Goal: Task Accomplishment & Management: Manage account settings

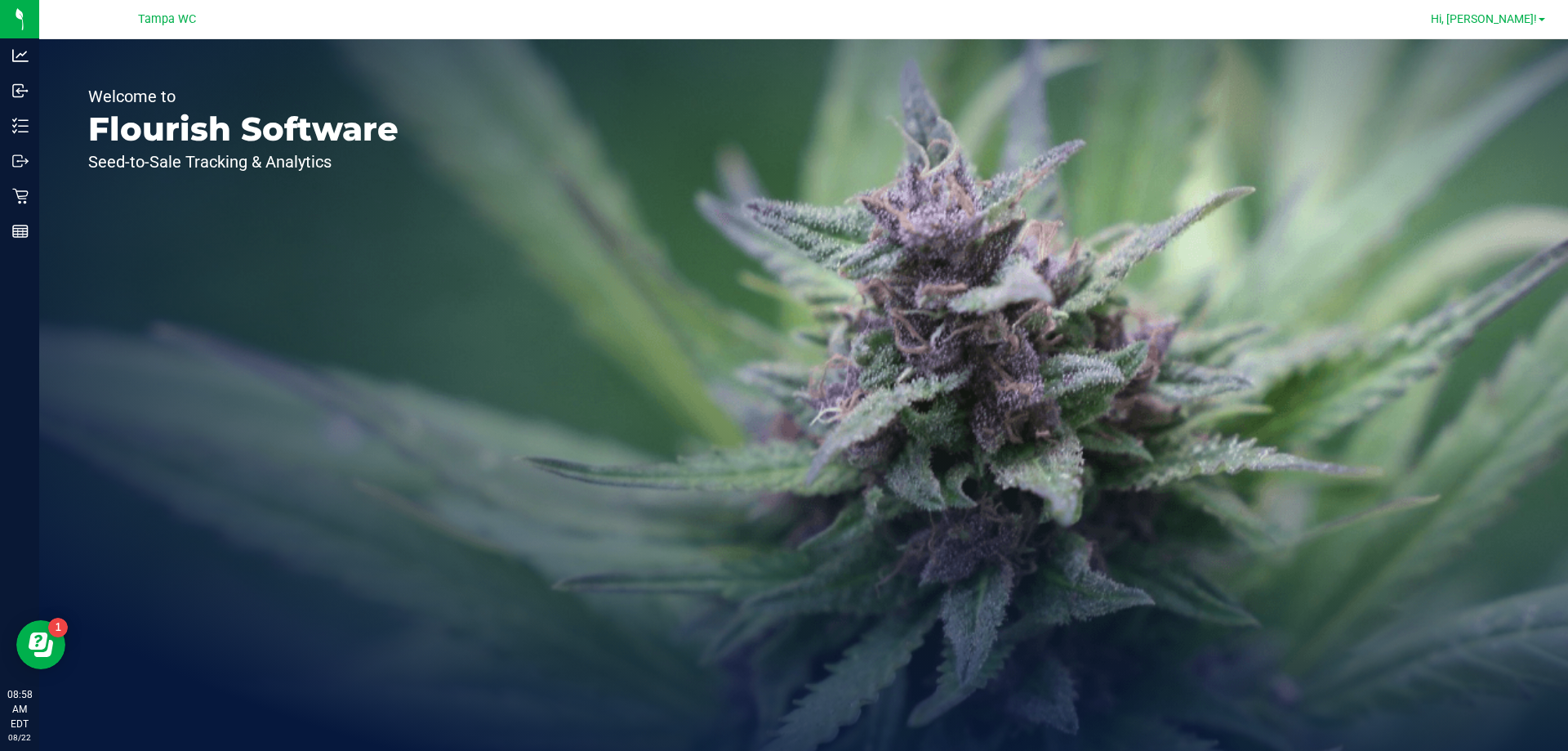
click at [782, 27] on link "Hi, [PERSON_NAME]!" at bounding box center [1488, 19] width 127 height 17
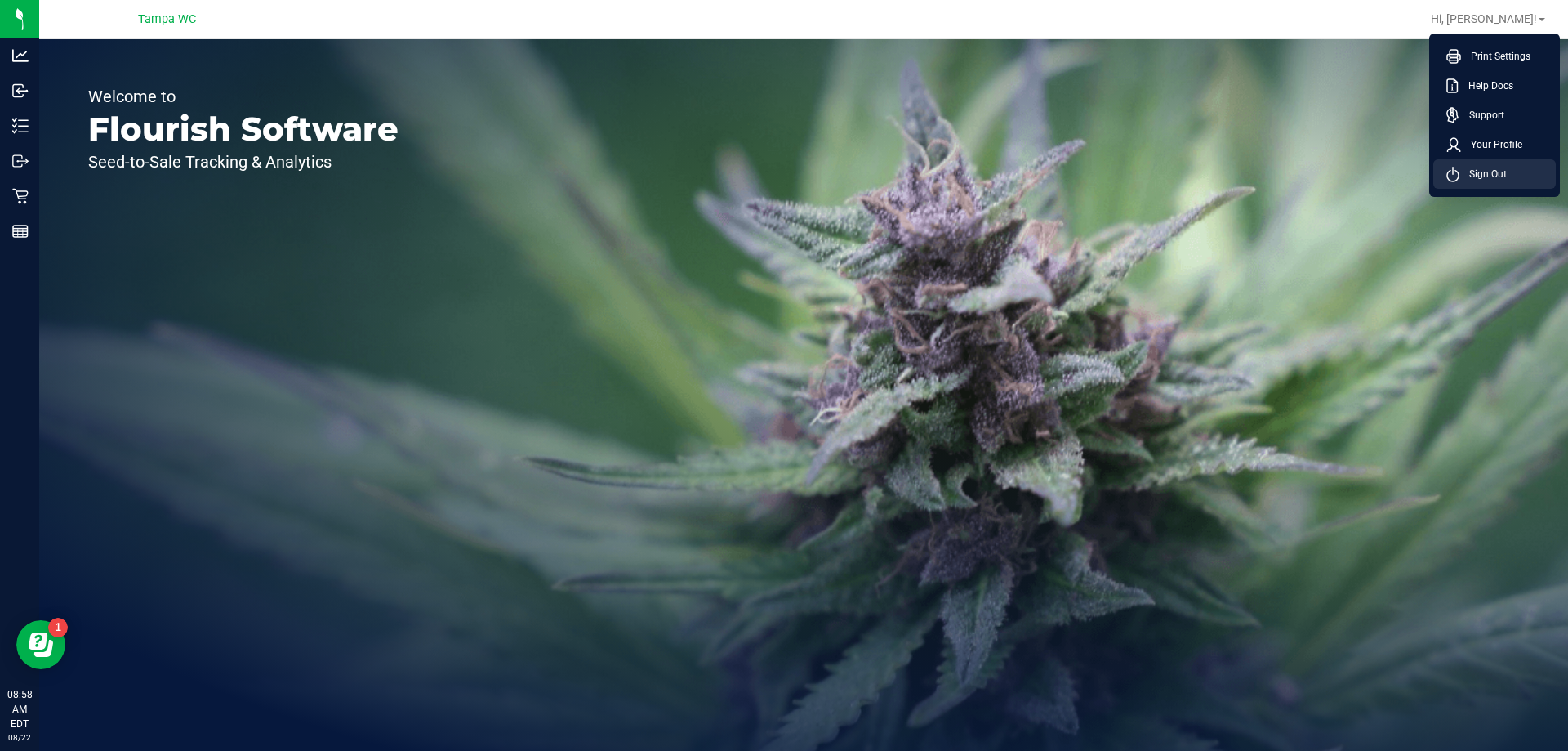
click at [782, 169] on span "Sign Out" at bounding box center [1483, 174] width 48 height 16
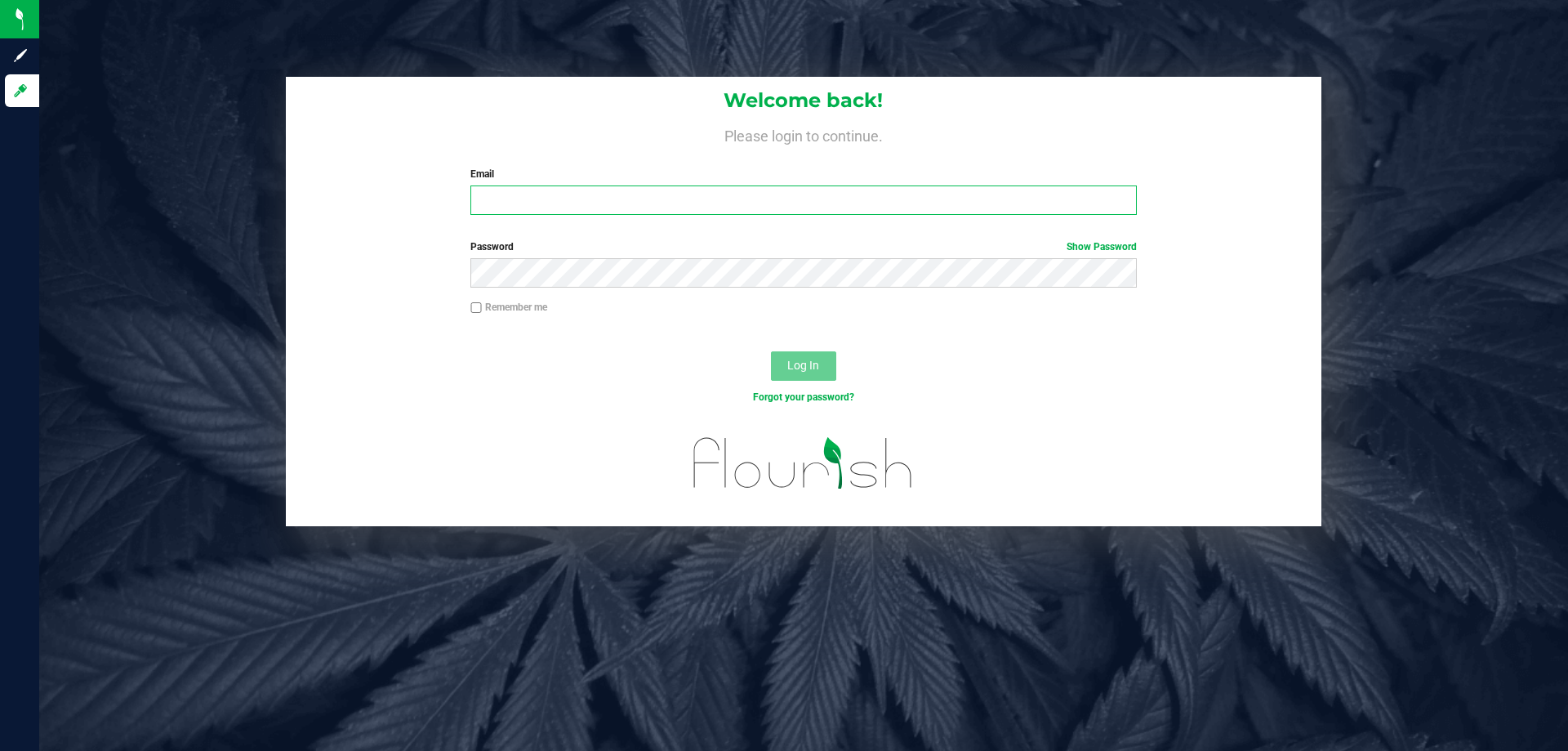
click at [639, 207] on input "Email" at bounding box center [803, 200] width 665 height 29
type input "[EMAIL_ADDRESS][DOMAIN_NAME]"
click at [771, 351] on button "Log In" at bounding box center [803, 366] width 65 height 29
